Goal: Task Accomplishment & Management: Manage account settings

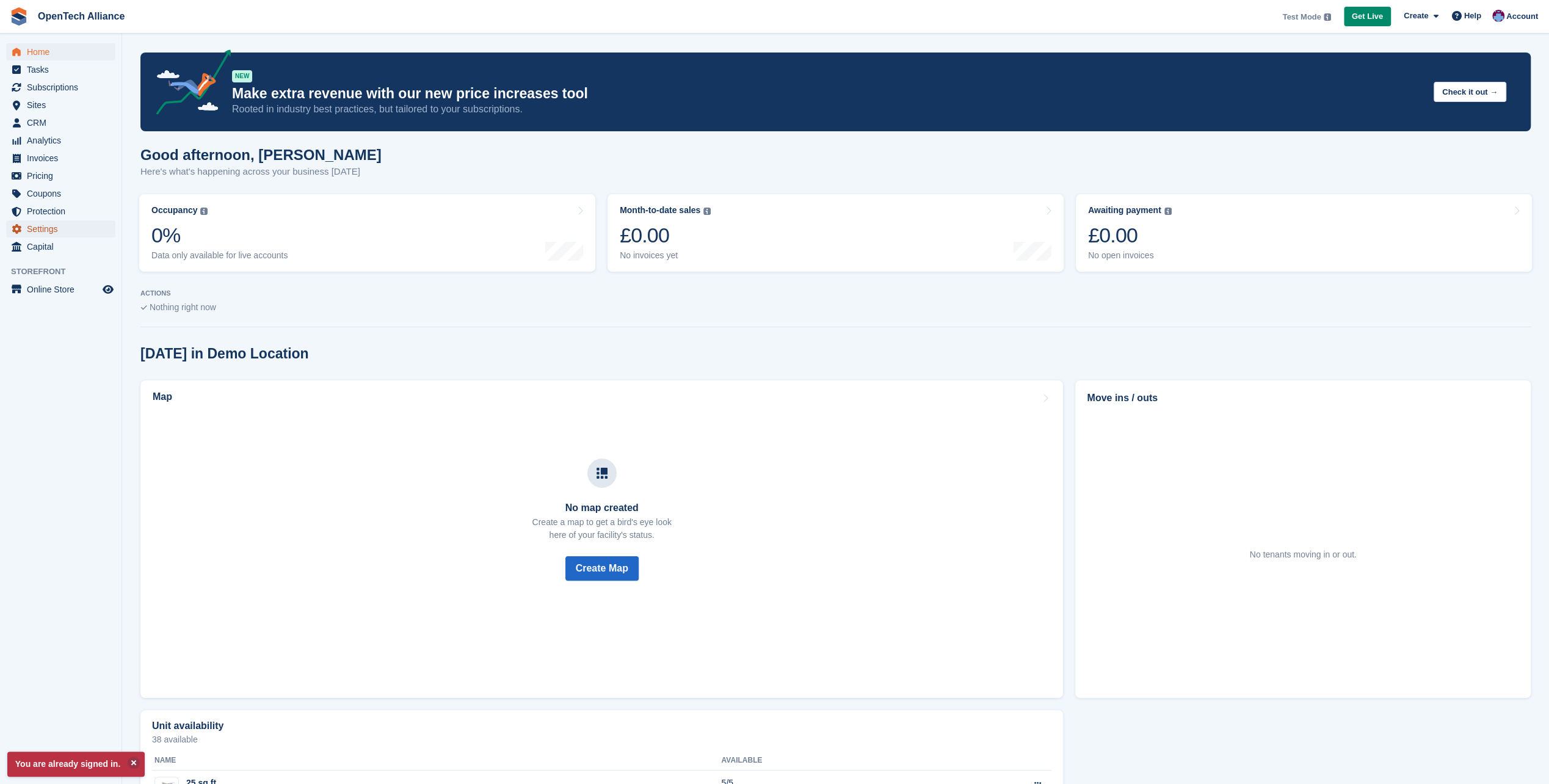
click at [45, 231] on span "Settings" at bounding box center [64, 229] width 73 height 17
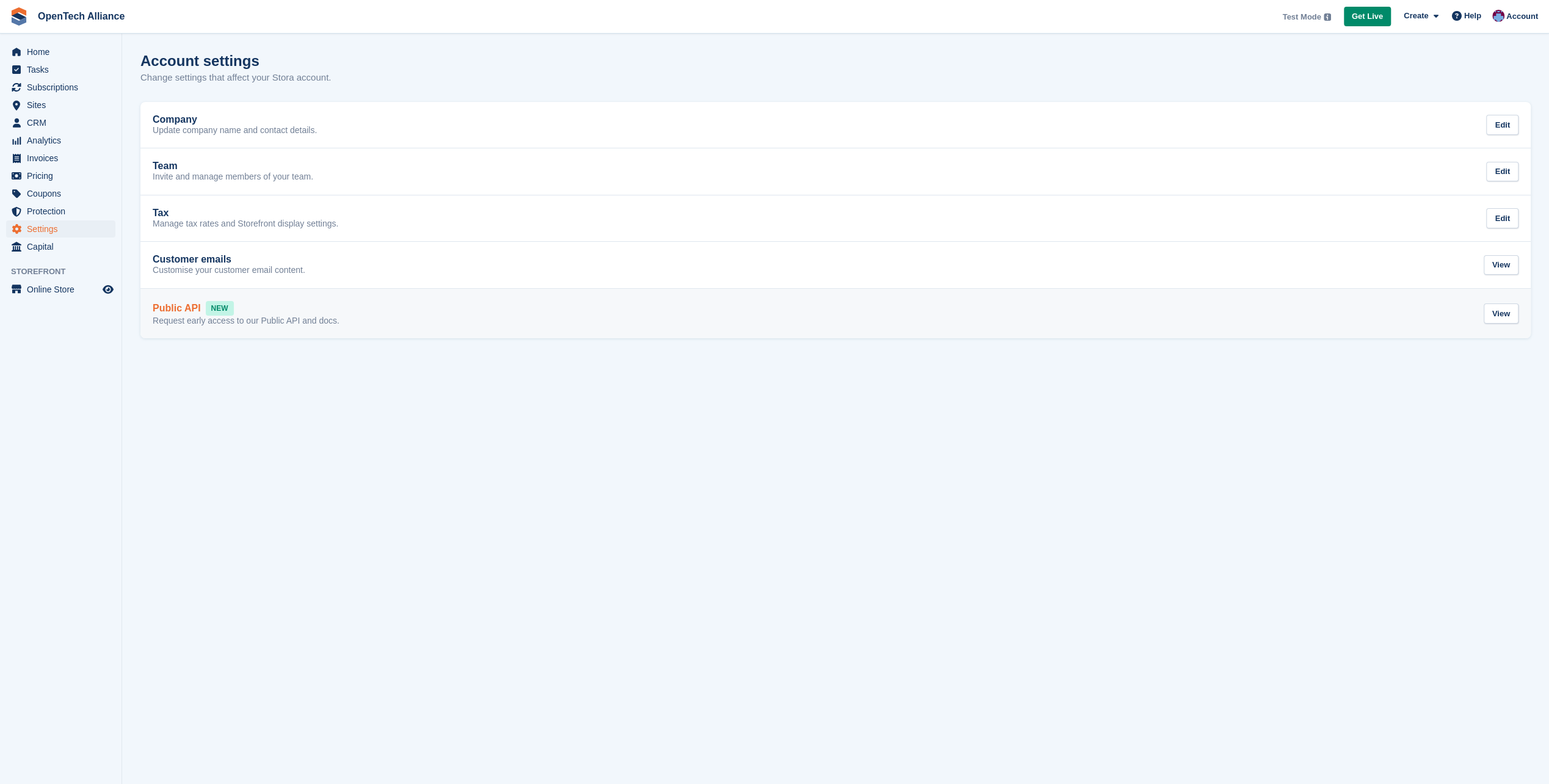
click at [369, 313] on div "Public API NEW Request early access to our Public API and docs. View" at bounding box center [835, 314] width 1366 height 25
